Goal: Task Accomplishment & Management: Manage account settings

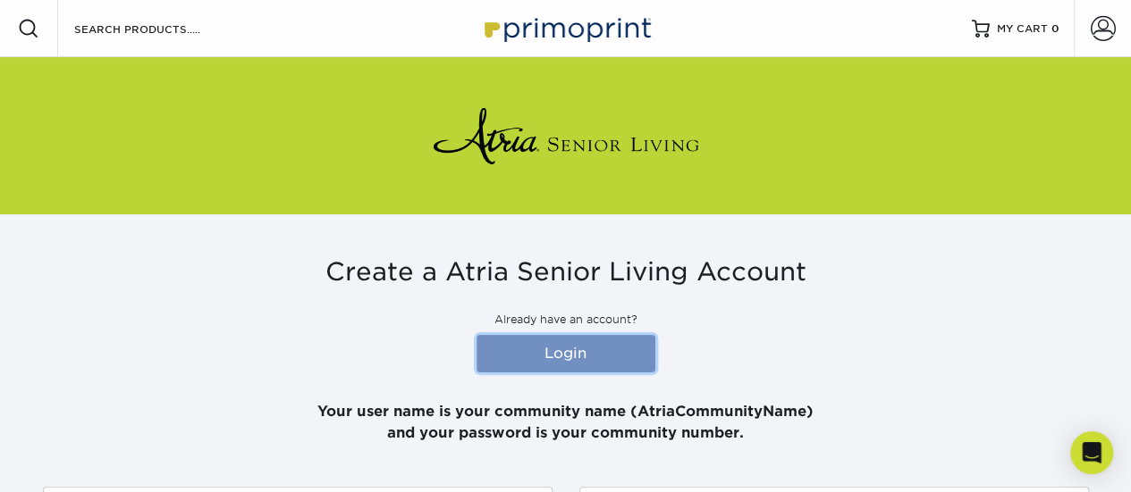
click at [565, 348] on link "Login" at bounding box center [565, 354] width 179 height 38
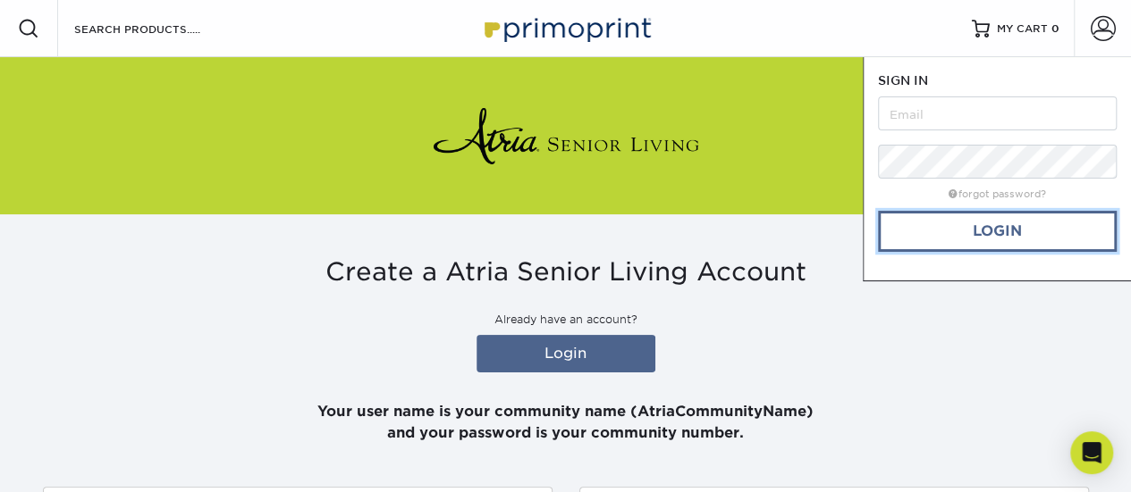
click at [921, 239] on link "Login" at bounding box center [997, 231] width 239 height 41
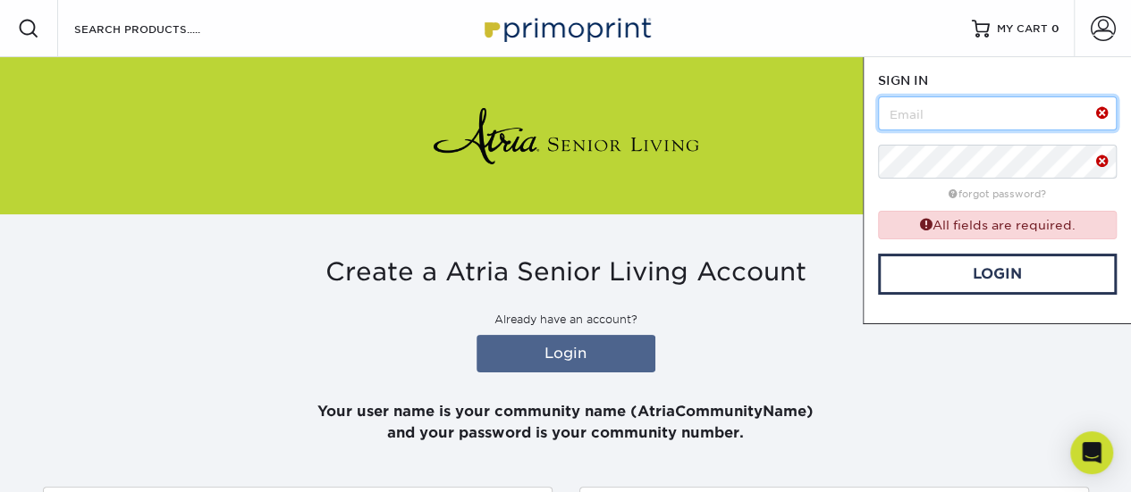
click at [922, 118] on input "text" at bounding box center [997, 114] width 239 height 34
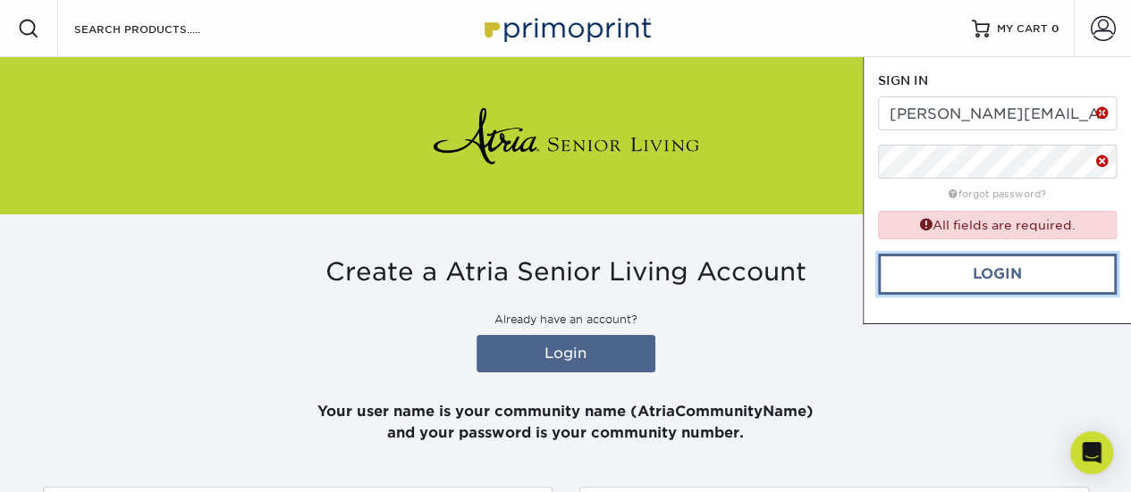
click at [1001, 274] on link "Login" at bounding box center [997, 274] width 239 height 41
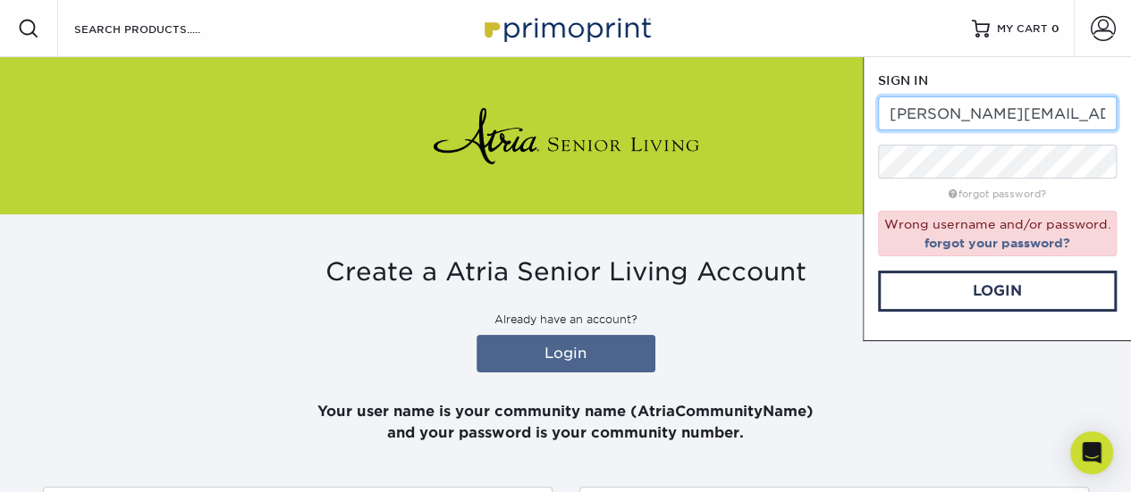
click at [1057, 114] on input "[PERSON_NAME][EMAIL_ADDRESS][PERSON_NAME][DOMAIN_NAME]" at bounding box center [997, 114] width 239 height 34
click at [1107, 108] on input "[PERSON_NAME][EMAIL_ADDRESS][PERSON_NAME][DOMAIN_NAME]" at bounding box center [997, 114] width 239 height 34
click at [888, 114] on input "[PERSON_NAME][EMAIL_ADDRESS][PERSON_NAME][DOMAIN_NAME]" at bounding box center [997, 114] width 239 height 34
type input "m"
click at [1106, 117] on input "lAURA.HANNIGAN@ATRIASENIORLIVING.COM" at bounding box center [997, 114] width 239 height 34
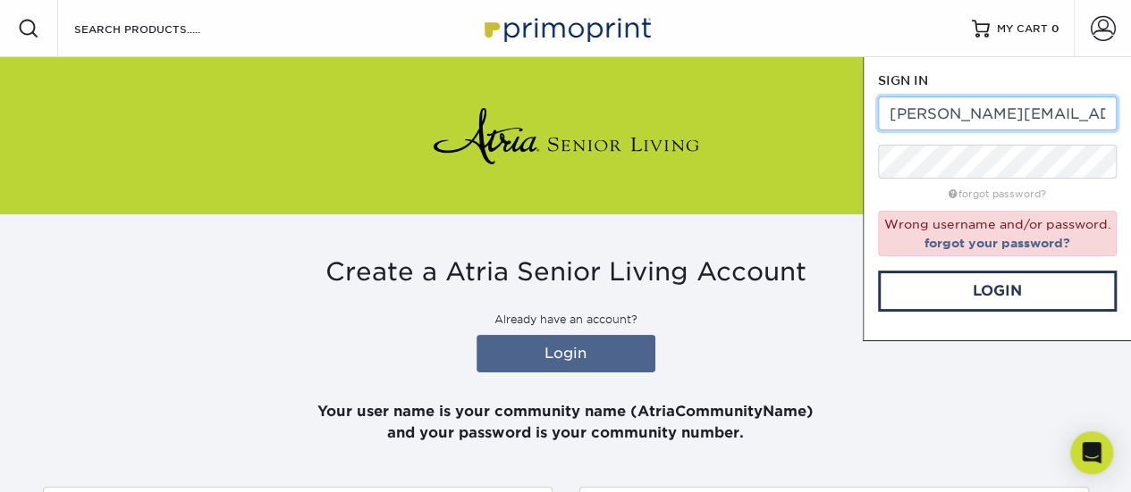
type input "[PERSON_NAME][EMAIL_ADDRESS][PERSON_NAME][DOMAIN_NAME]"
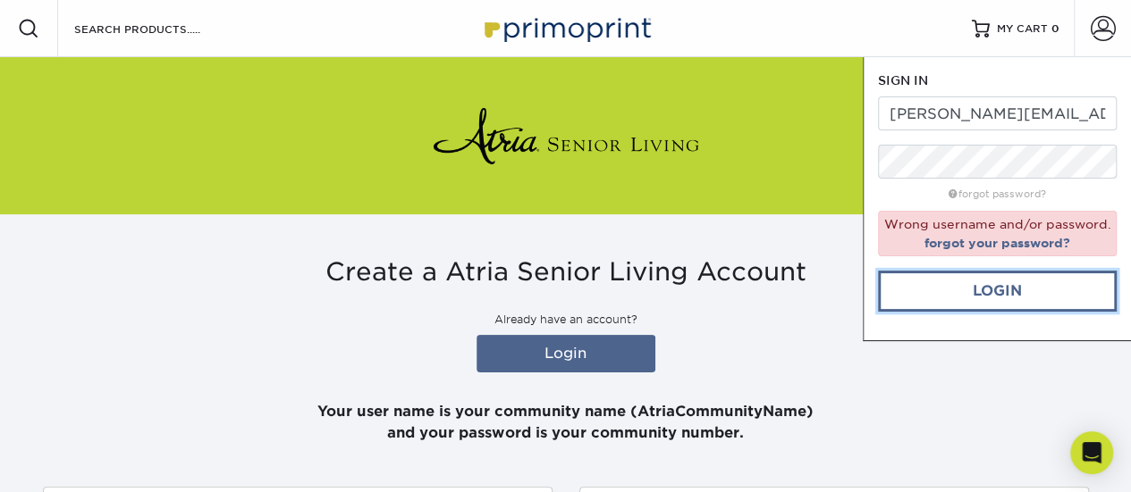
click at [998, 284] on link "Login" at bounding box center [997, 291] width 239 height 41
click at [1009, 197] on link "forgot password?" at bounding box center [996, 195] width 97 height 12
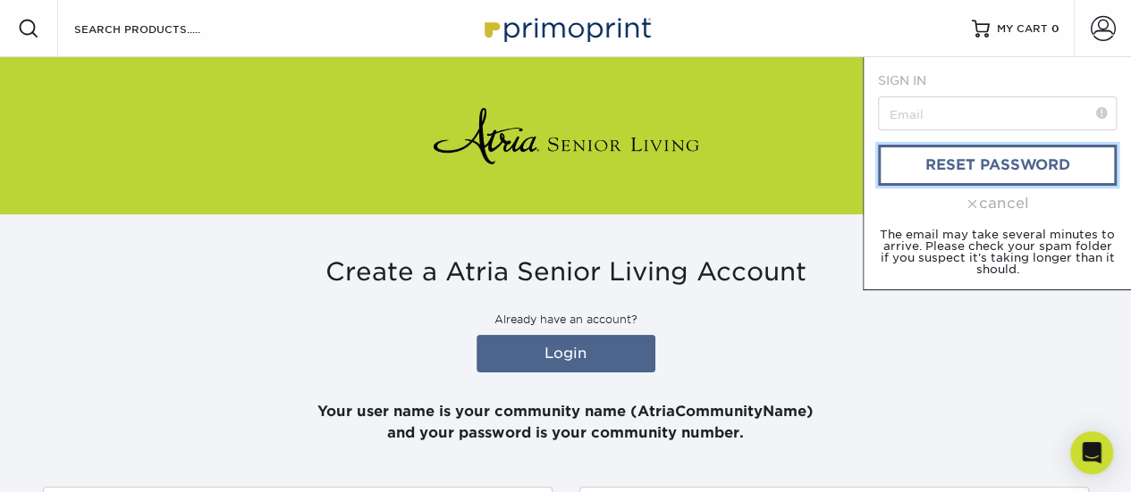
click at [987, 173] on link "reset password" at bounding box center [997, 165] width 239 height 41
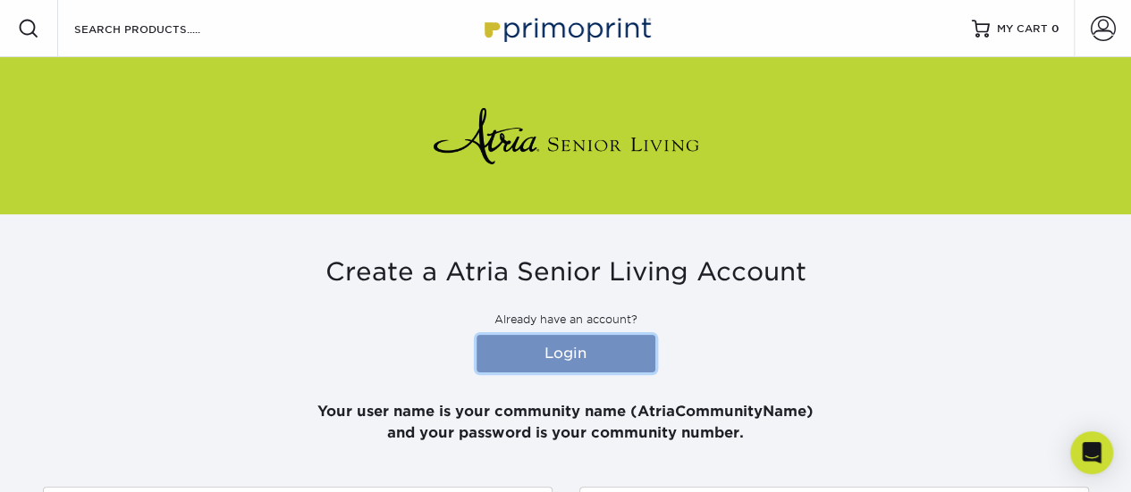
click at [568, 349] on link "Login" at bounding box center [565, 354] width 179 height 38
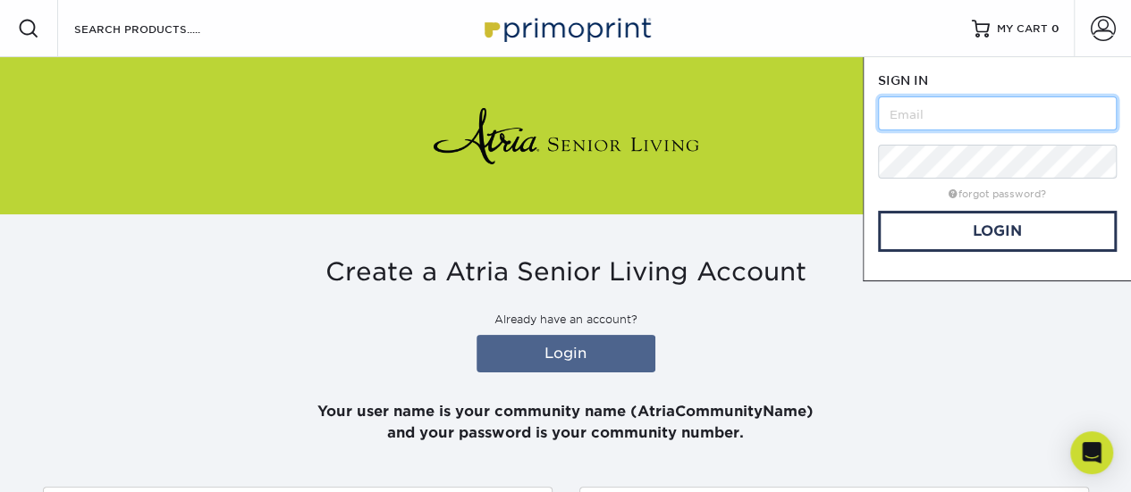
click at [908, 128] on input "text" at bounding box center [997, 114] width 239 height 34
type input "[PERSON_NAME][EMAIL_ADDRESS][PERSON_NAME][DOMAIN_NAME]"
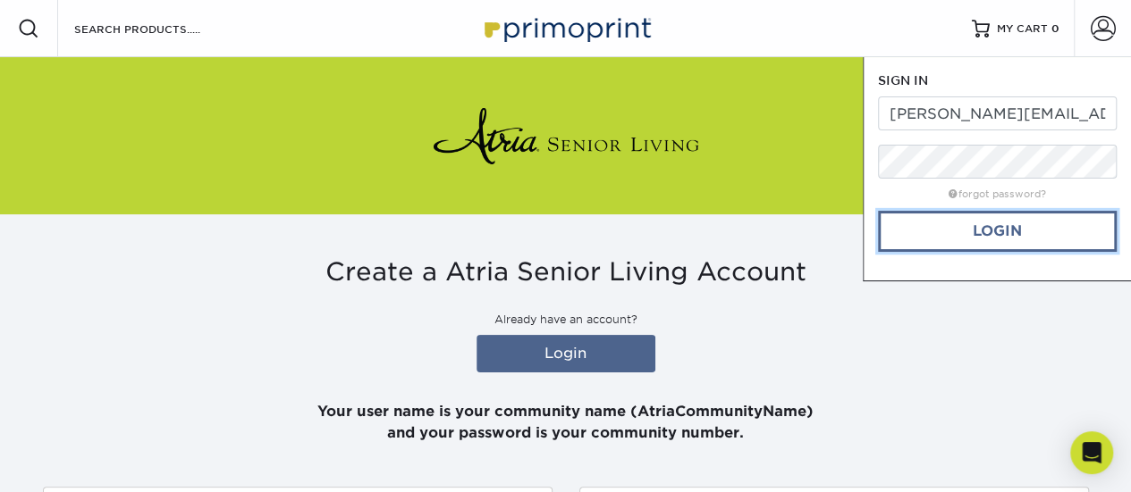
click at [972, 233] on link "Login" at bounding box center [997, 231] width 239 height 41
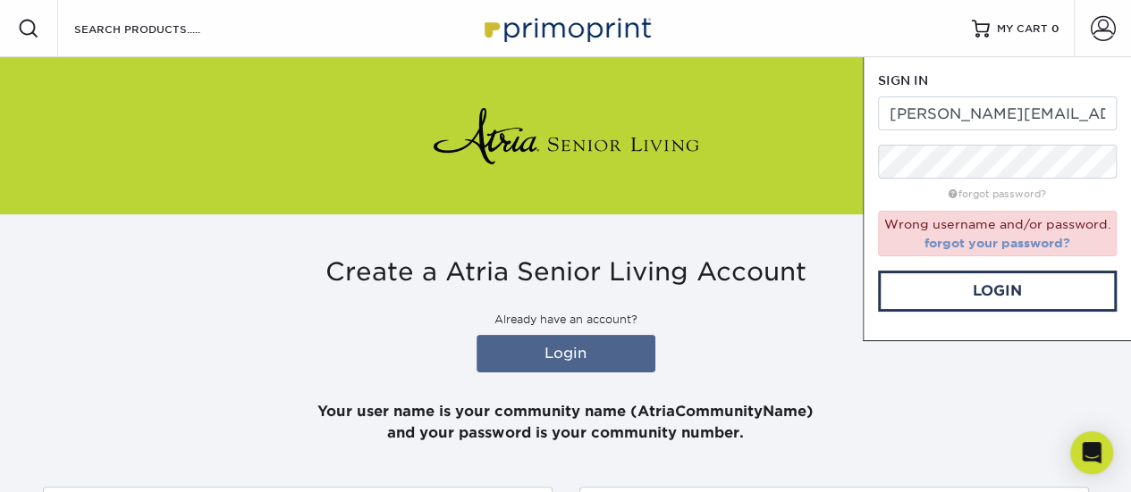
click at [994, 246] on link "forgot your password?" at bounding box center [997, 243] width 146 height 14
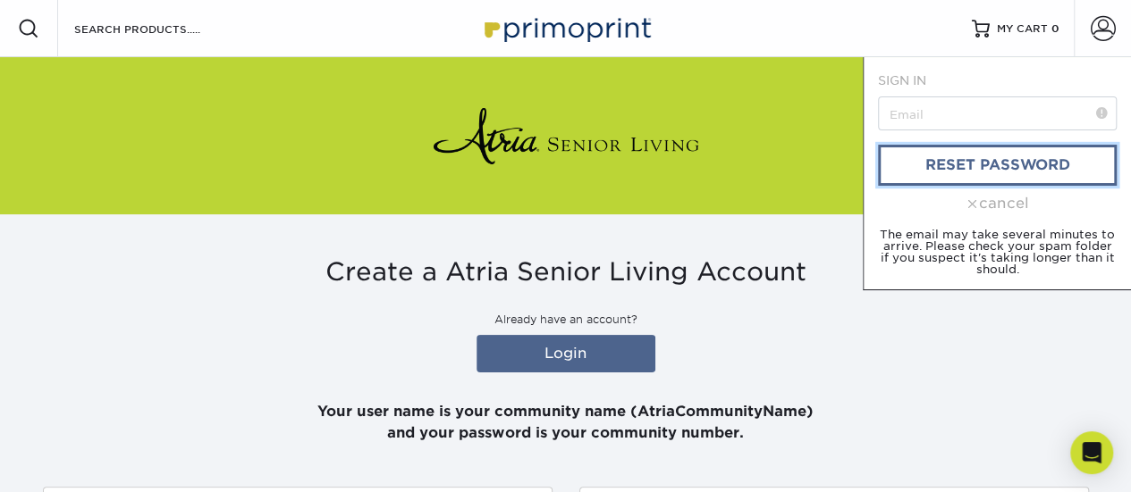
click at [987, 165] on link "reset password" at bounding box center [997, 165] width 239 height 41
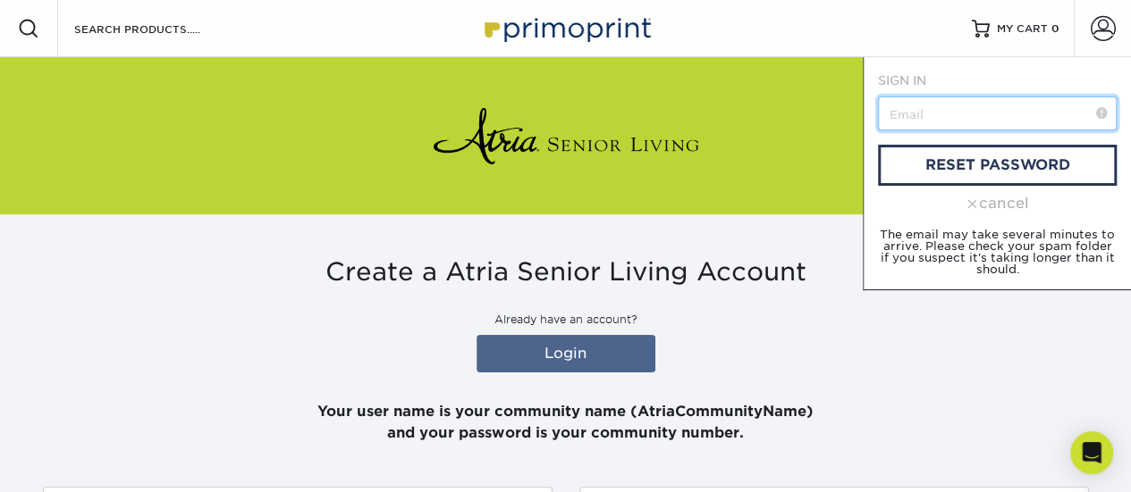
click at [944, 119] on input "text" at bounding box center [997, 114] width 239 height 34
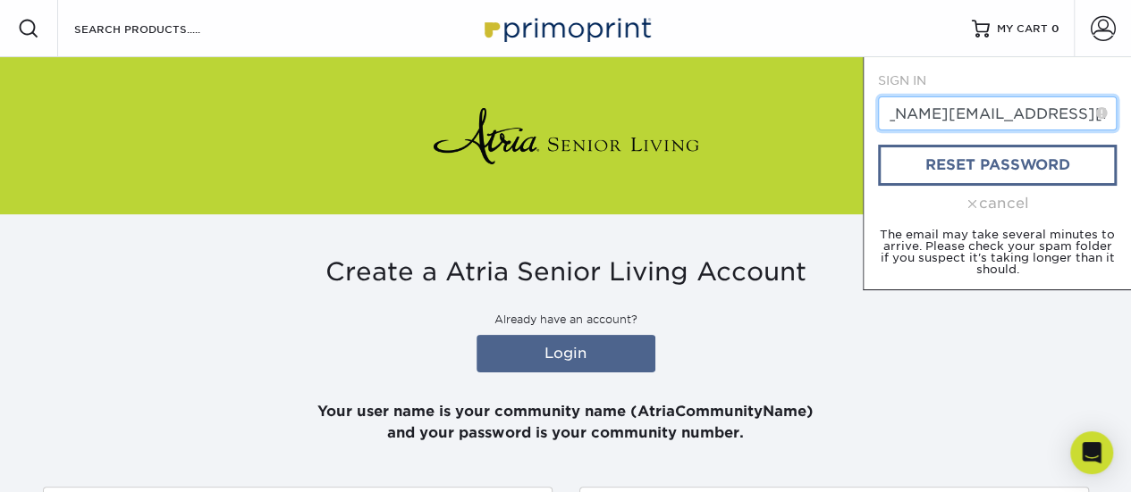
type input "[PERSON_NAME][EMAIL_ADDRESS][PERSON_NAME][DOMAIN_NAME]"
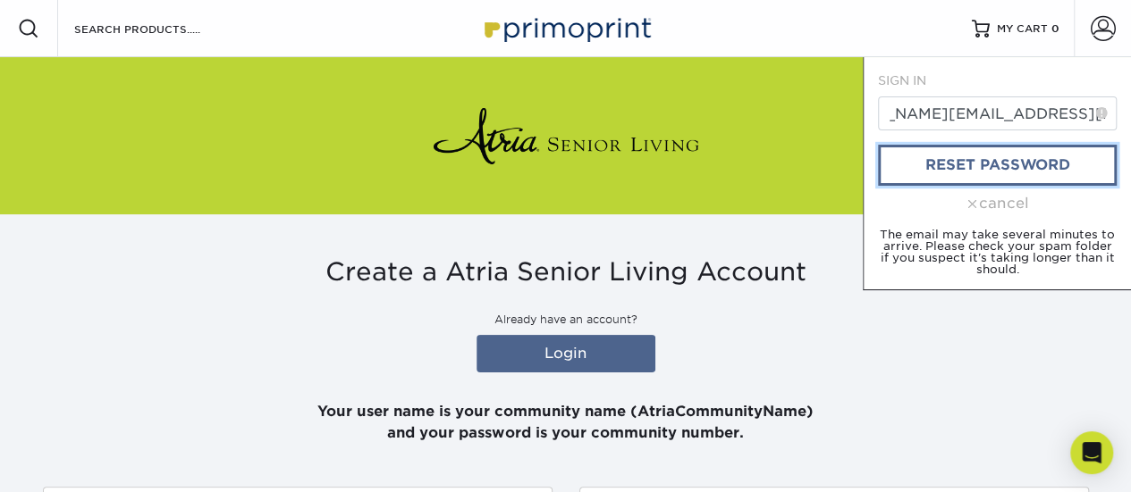
scroll to position [0, 0]
click at [958, 167] on link "reset password" at bounding box center [997, 165] width 239 height 41
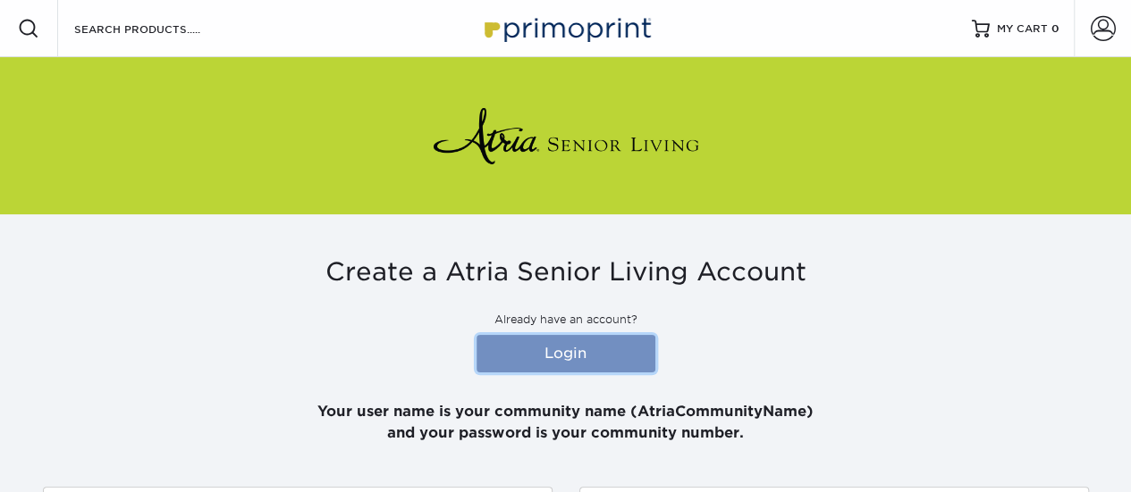
click at [585, 356] on link "Login" at bounding box center [565, 354] width 179 height 38
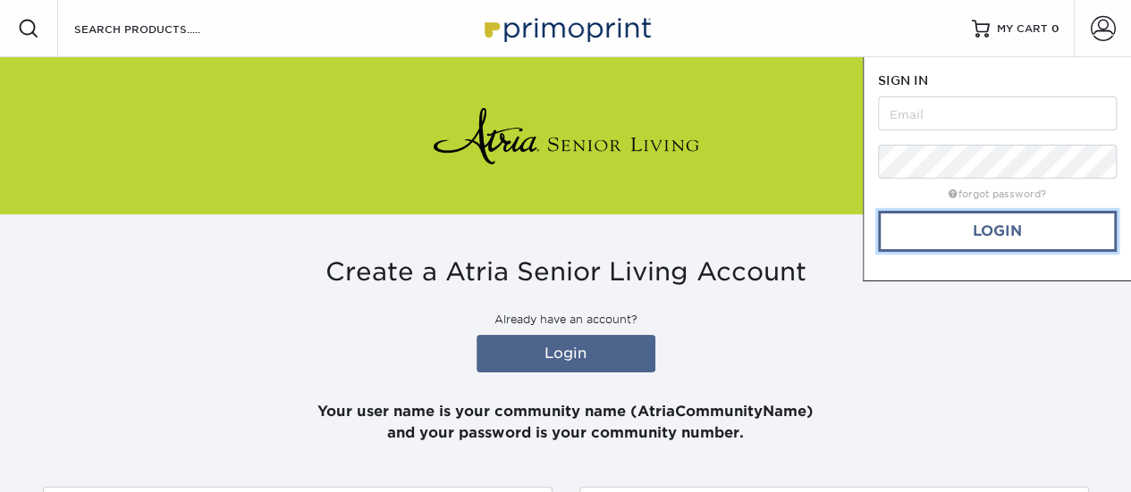
click at [939, 232] on link "Login" at bounding box center [997, 231] width 239 height 41
